Goal: Navigation & Orientation: Find specific page/section

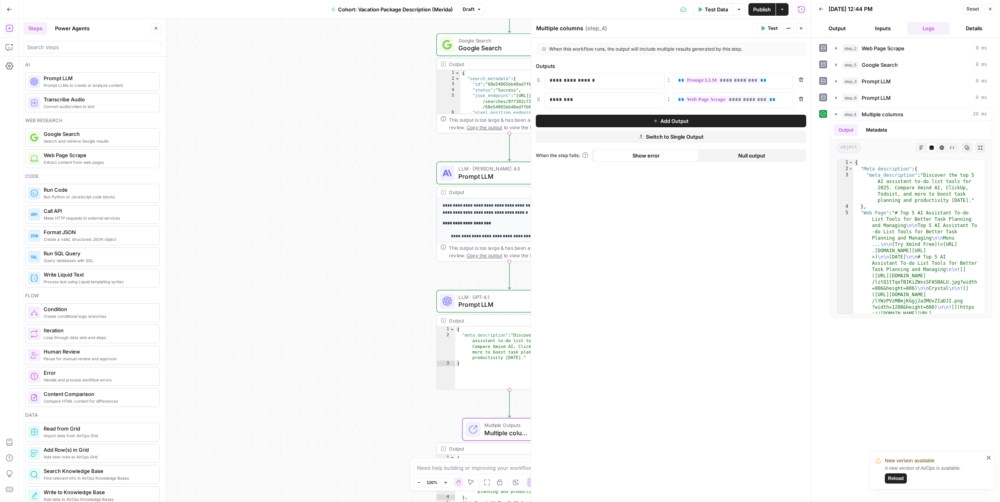
click at [10, 10] on icon "button" at bounding box center [10, 10] width 6 height 6
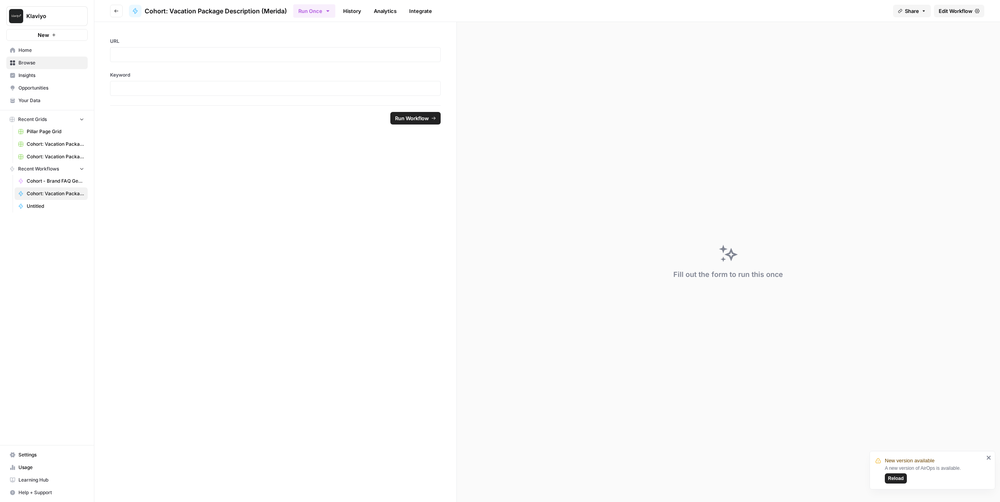
click at [31, 52] on span "Home" at bounding box center [51, 50] width 66 height 7
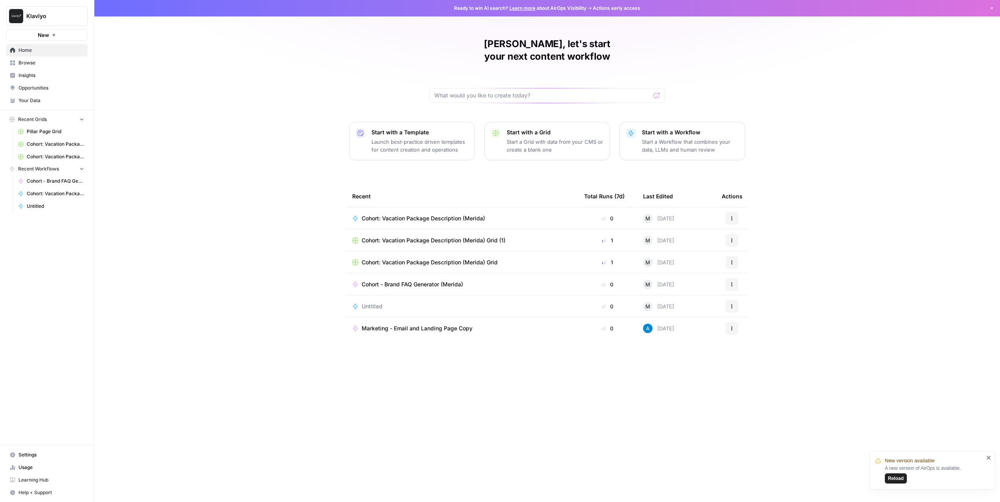
click at [37, 65] on span "Browse" at bounding box center [51, 62] width 66 height 7
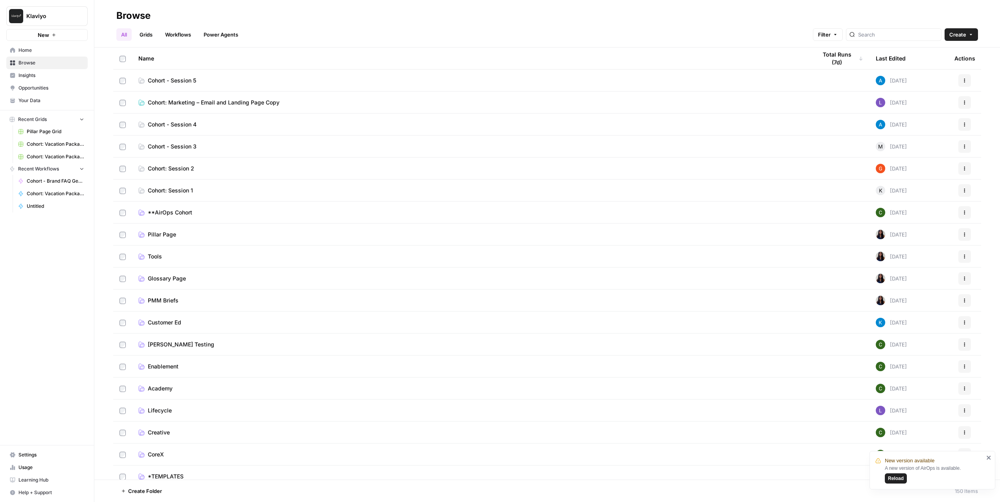
click at [171, 126] on span "Cohort - Session 4" at bounding box center [172, 125] width 49 height 8
